Goal: Navigation & Orientation: Find specific page/section

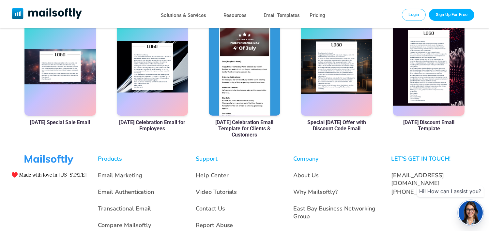
scroll to position [394, 0]
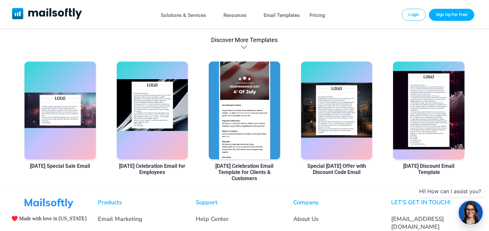
click at [146, 109] on div at bounding box center [152, 111] width 71 height 98
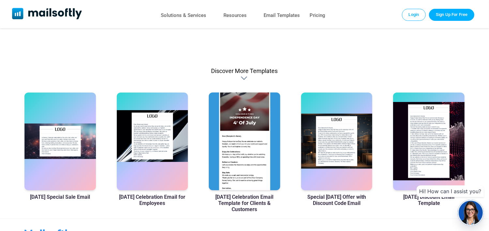
scroll to position [426, 0]
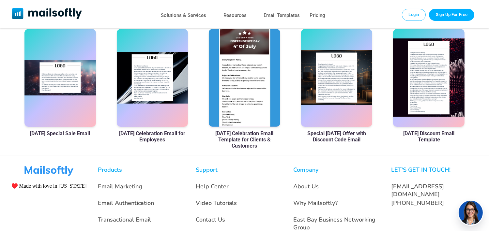
click at [244, 116] on div at bounding box center [244, 78] width 71 height 98
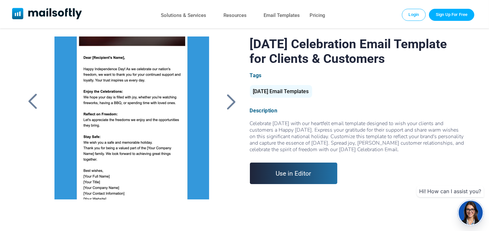
scroll to position [33, 0]
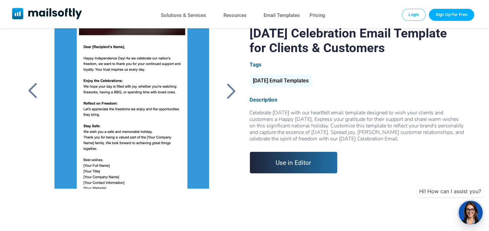
click at [231, 92] on div at bounding box center [231, 90] width 16 height 17
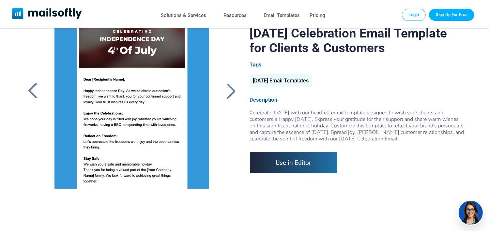
scroll to position [107, 0]
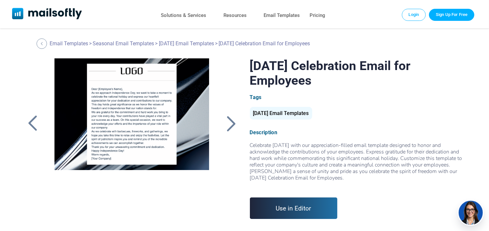
click at [231, 92] on div at bounding box center [229, 123] width 22 height 130
click at [229, 124] on div at bounding box center [231, 123] width 16 height 17
